Goal: Transaction & Acquisition: Purchase product/service

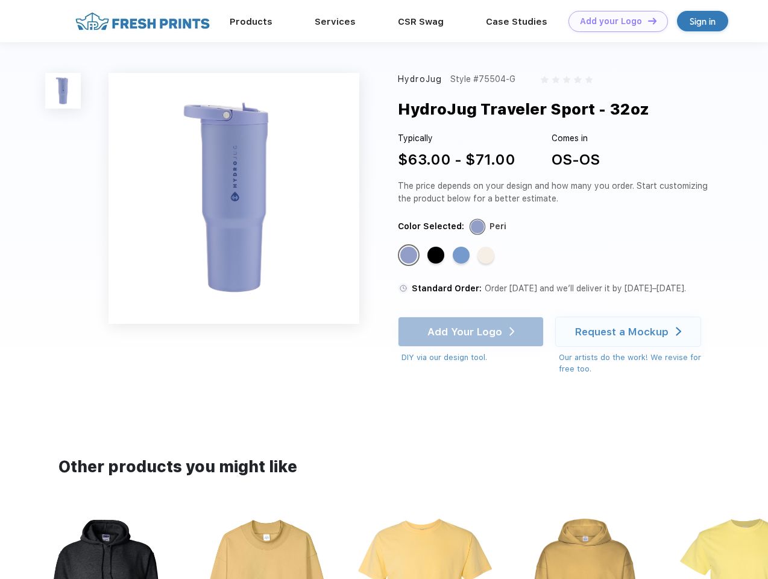
click at [613, 21] on link "Add your Logo Design Tool" at bounding box center [617, 21] width 99 height 21
click at [0, 0] on div "Design Tool" at bounding box center [0, 0] width 0 height 0
click at [647, 20] on link "Add your Logo Design Tool" at bounding box center [617, 21] width 99 height 21
click at [63, 90] on img at bounding box center [63, 91] width 36 height 36
click at [410, 256] on div "Standard Color" at bounding box center [408, 254] width 17 height 17
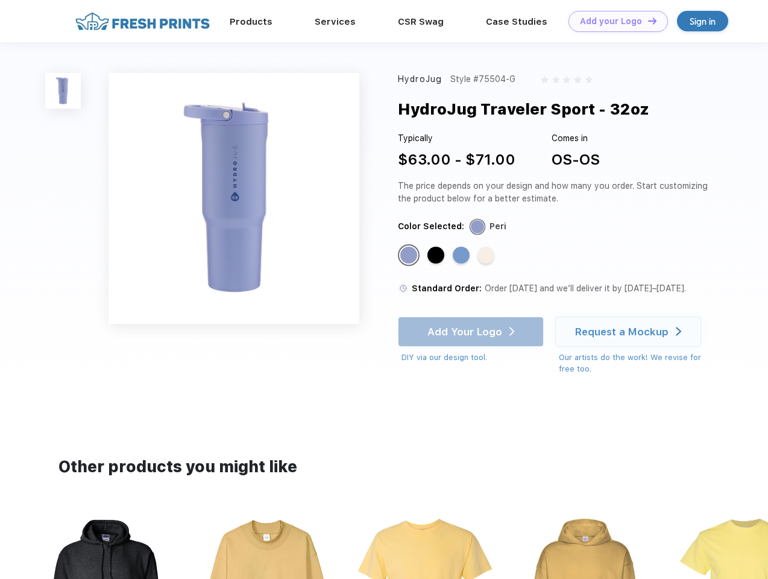
click at [437, 256] on div "Standard Color" at bounding box center [435, 254] width 17 height 17
click at [462, 256] on div "Standard Color" at bounding box center [461, 254] width 17 height 17
click at [487, 256] on div "Standard Color" at bounding box center [485, 254] width 17 height 17
click at [472, 331] on div "Add Your Logo DIY via our design tool. Ah shoot! This product isn't up in our d…" at bounding box center [471, 339] width 146 height 47
click at [630, 331] on div "Request a Mockup" at bounding box center [621, 331] width 93 height 12
